Goal: Find specific page/section

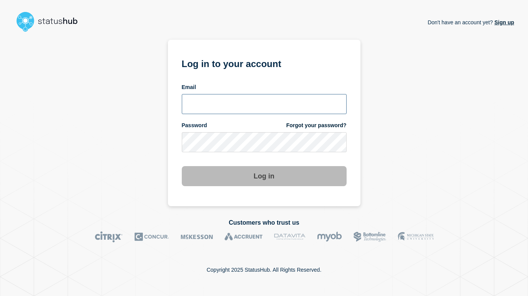
type input "[EMAIL_ADDRESS][DOMAIN_NAME]"
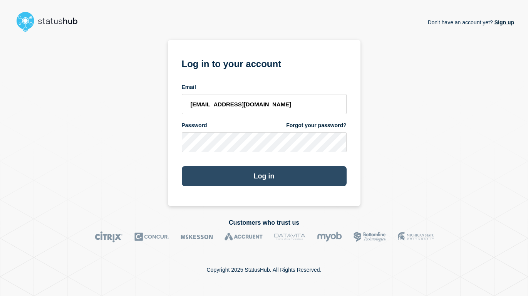
click at [258, 177] on button "Log in" at bounding box center [264, 176] width 165 height 20
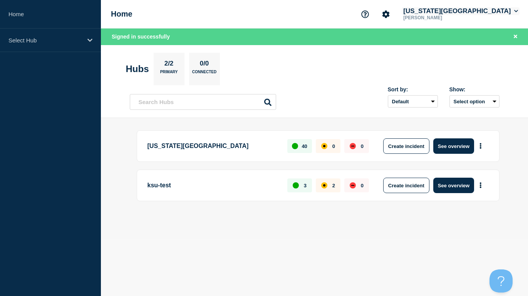
click at [452, 13] on button "[US_STATE][GEOGRAPHIC_DATA]" at bounding box center [461, 11] width 118 height 8
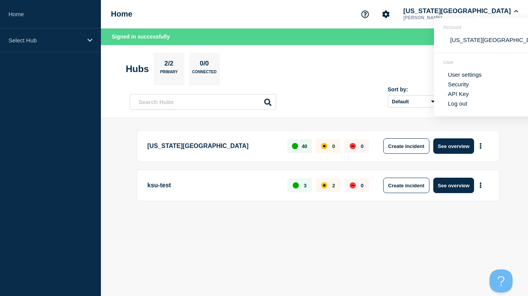
click at [366, 50] on header "Hubs 2/2 Primary 0/0 Connected Sort by: Default Last added Last updated Most ac…" at bounding box center [314, 81] width 427 height 73
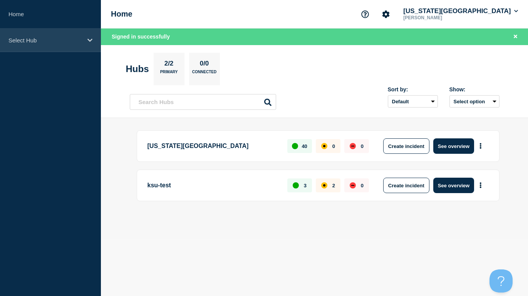
click at [24, 43] on p "Select Hub" at bounding box center [45, 40] width 74 height 7
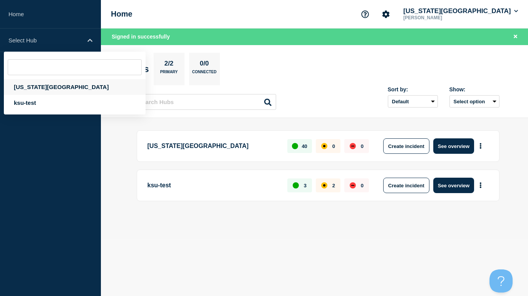
click at [32, 90] on div "Kansas State University" at bounding box center [75, 87] width 142 height 16
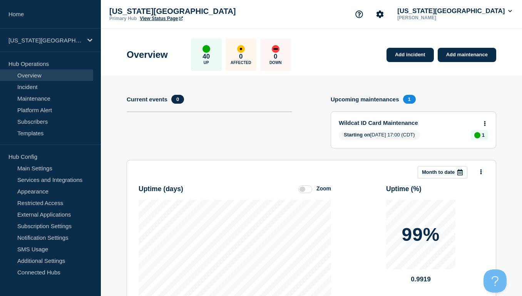
click at [157, 20] on link "View Status Page" at bounding box center [161, 18] width 43 height 5
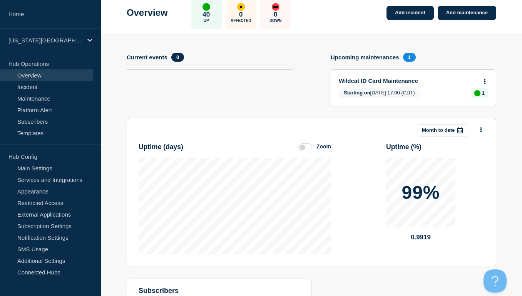
scroll to position [42, 0]
click at [471, 39] on div "Add incident Add maintenance Current events 0 Upcoming maintenances 1 Wildcat I…" at bounding box center [312, 193] width 370 height 320
